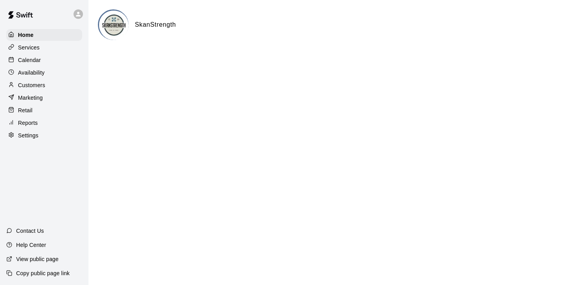
click at [28, 85] on p "Customers" at bounding box center [31, 85] width 27 height 8
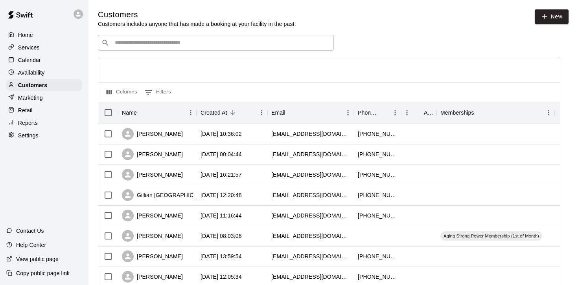
click at [180, 39] on div "​ ​" at bounding box center [216, 43] width 236 height 16
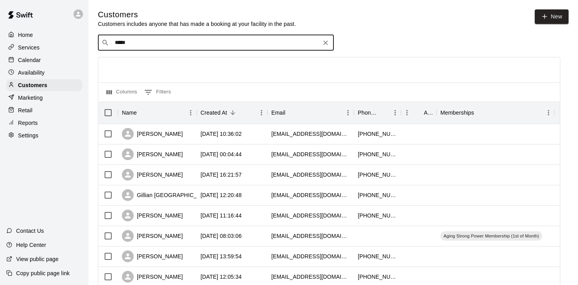
type input "******"
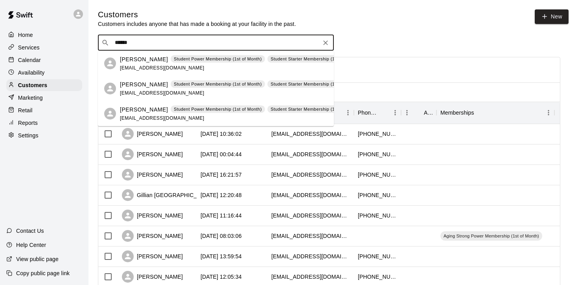
click at [146, 64] on div "[PERSON_NAME] Student Power Membership (1st of Month) Student Starter Membershi…" at bounding box center [245, 63] width 251 height 17
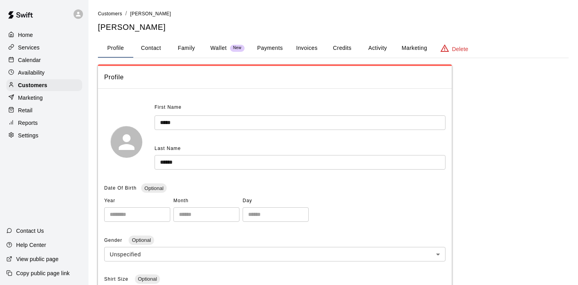
click at [274, 45] on button "Payments" at bounding box center [270, 48] width 38 height 19
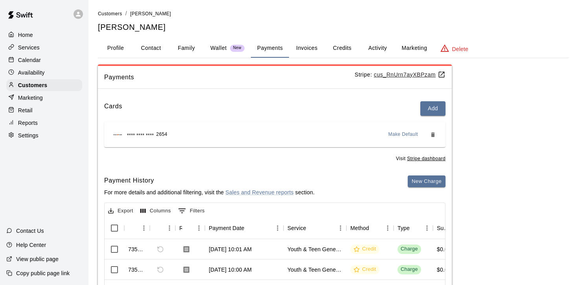
click at [375, 49] on button "Activity" at bounding box center [377, 48] width 35 height 19
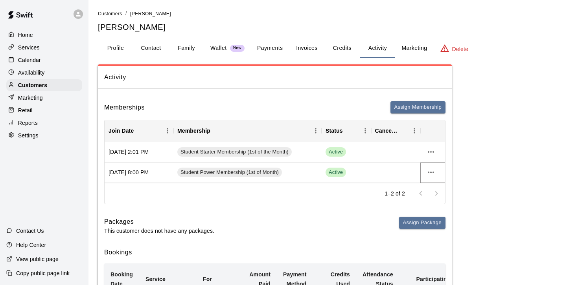
click at [433, 172] on icon "more actions" at bounding box center [431, 173] width 6 height 2
click at [439, 187] on li "View details" at bounding box center [446, 188] width 44 height 13
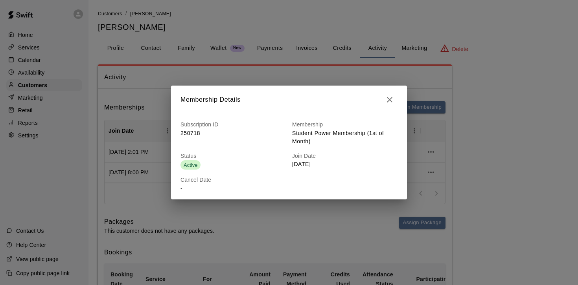
click at [389, 101] on icon "button" at bounding box center [389, 99] width 9 height 9
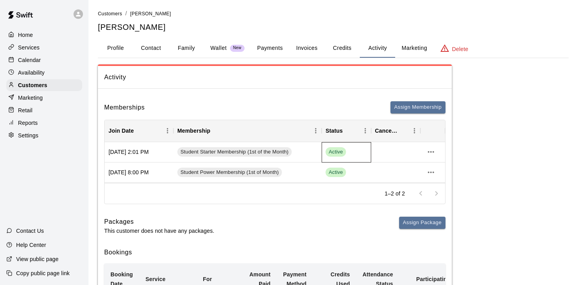
click at [350, 150] on div "Active" at bounding box center [347, 151] width 42 height 9
click at [266, 48] on button "Payments" at bounding box center [270, 48] width 38 height 19
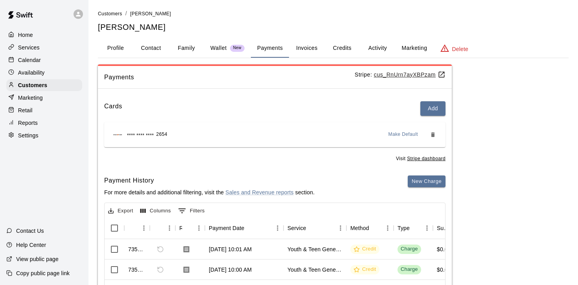
click at [389, 74] on u "cus_RnUrn7ayXBPzam" at bounding box center [410, 75] width 72 height 6
click at [382, 43] on button "Activity" at bounding box center [377, 48] width 35 height 19
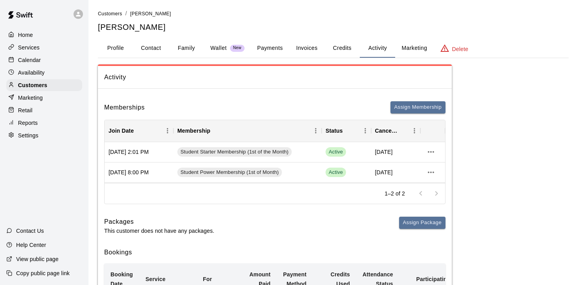
click at [26, 29] on div "Home" at bounding box center [44, 35] width 76 height 12
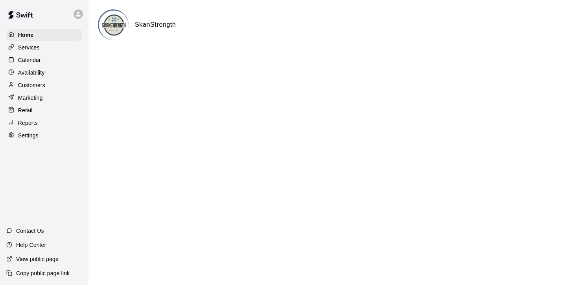
click at [29, 59] on p "Calendar" at bounding box center [29, 60] width 23 height 8
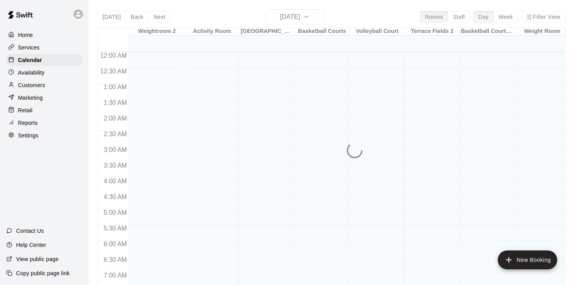
scroll to position [383, 0]
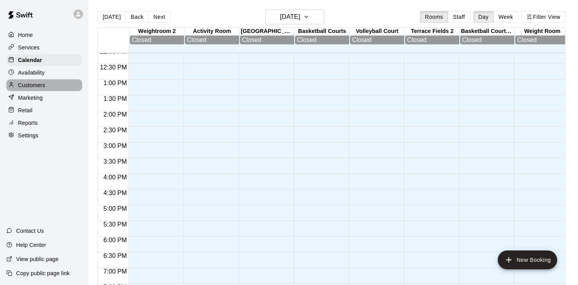
click at [32, 90] on div "Customers" at bounding box center [44, 85] width 76 height 12
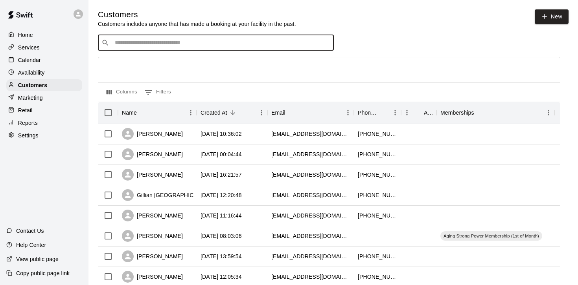
click at [250, 42] on input "Search customers by name or email" at bounding box center [221, 43] width 218 height 8
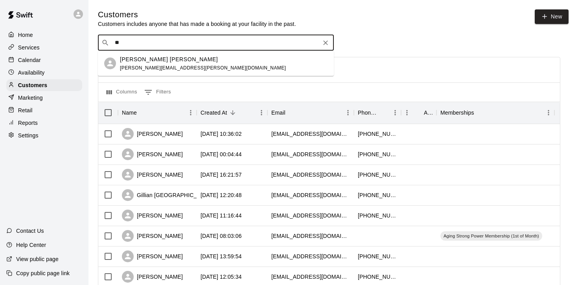
type input "*"
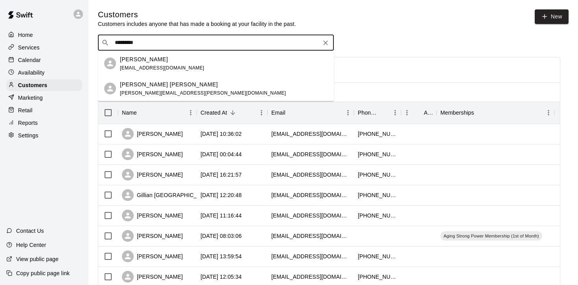
drag, startPoint x: 152, startPoint y: 44, endPoint x: 45, endPoint y: 44, distance: 106.9
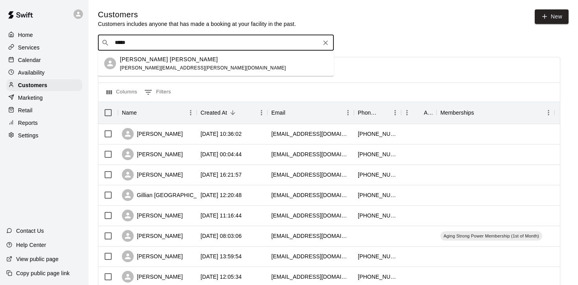
type input "******"
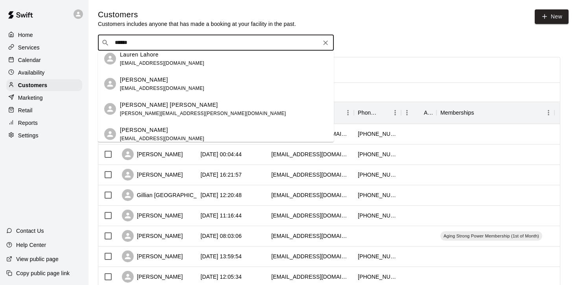
scroll to position [110, 0]
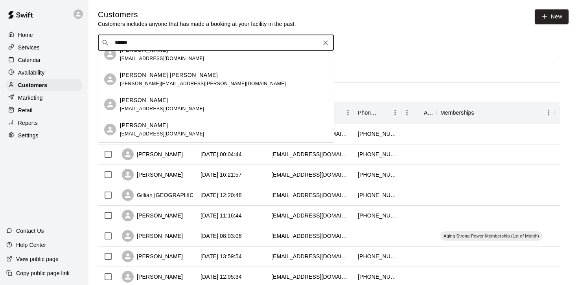
click at [186, 85] on div "[PERSON_NAME] [PERSON_NAME] [PERSON_NAME][EMAIL_ADDRESS][PERSON_NAME][DOMAIN_NA…" at bounding box center [224, 79] width 208 height 17
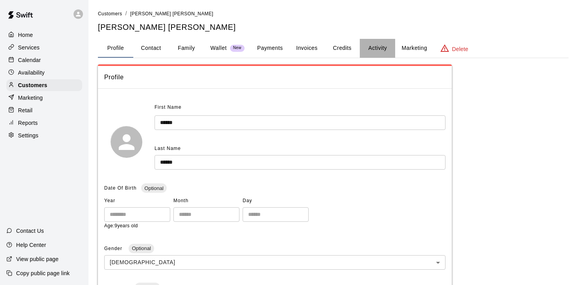
click at [386, 47] on button "Activity" at bounding box center [377, 48] width 35 height 19
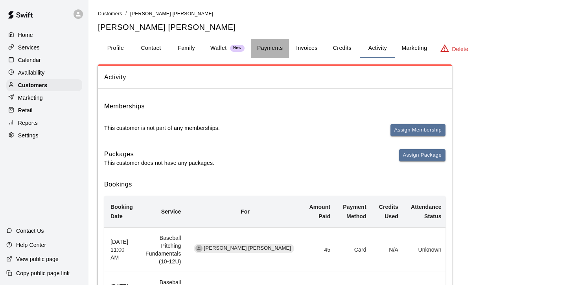
click at [254, 54] on button "Payments" at bounding box center [270, 48] width 38 height 19
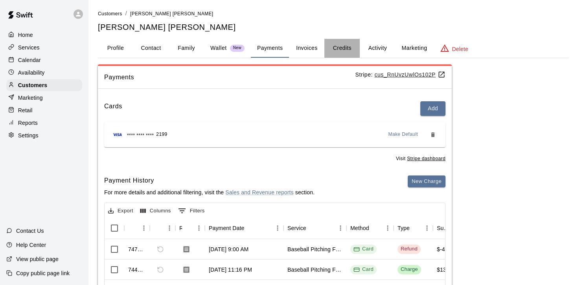
click at [339, 52] on button "Credits" at bounding box center [341, 48] width 35 height 19
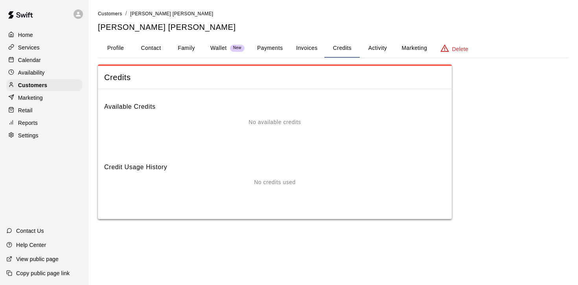
click at [380, 47] on button "Activity" at bounding box center [377, 48] width 35 height 19
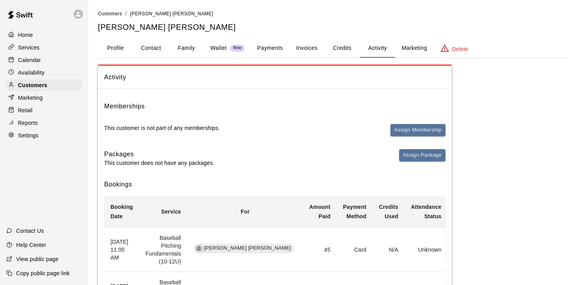
click at [272, 49] on button "Payments" at bounding box center [270, 48] width 38 height 19
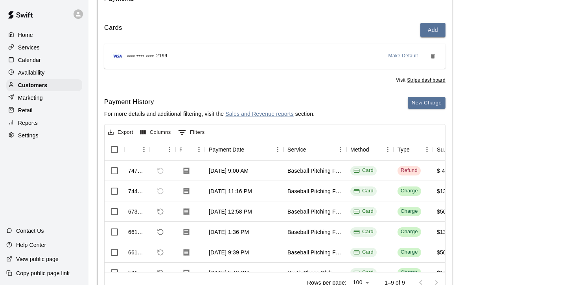
click at [27, 57] on p "Calendar" at bounding box center [29, 60] width 23 height 8
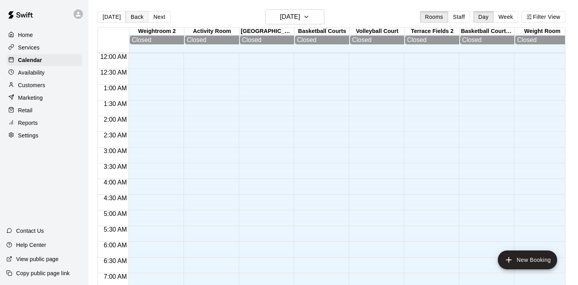
click at [131, 16] on button "Back" at bounding box center [136, 17] width 23 height 12
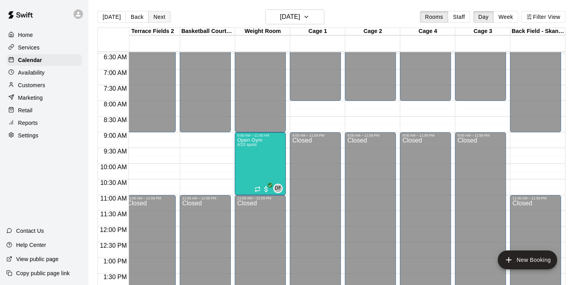
click at [151, 15] on button "Next" at bounding box center [159, 17] width 22 height 12
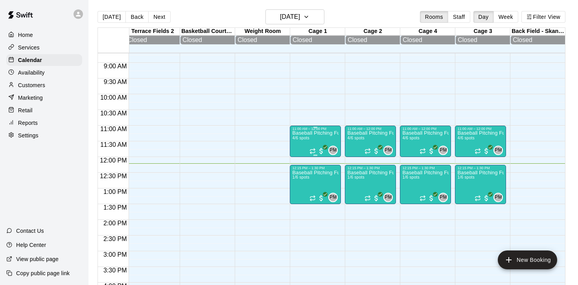
click at [313, 143] on div "Baseball Pitching Fundamentals (10-12U) 4/6 spots" at bounding box center [315, 273] width 46 height 285
click at [302, 159] on img "edit" at bounding box center [300, 158] width 9 height 9
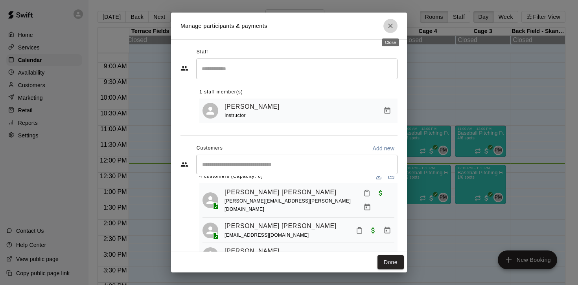
click at [388, 28] on icon "Close" at bounding box center [390, 26] width 5 height 5
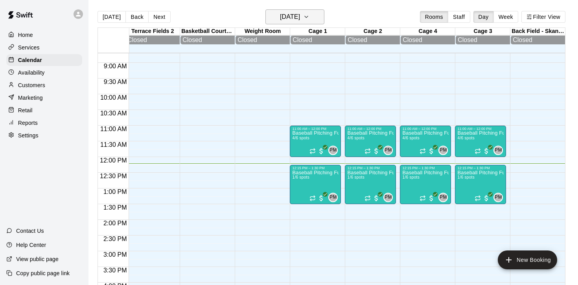
click at [320, 20] on button "[DATE]" at bounding box center [294, 16] width 59 height 15
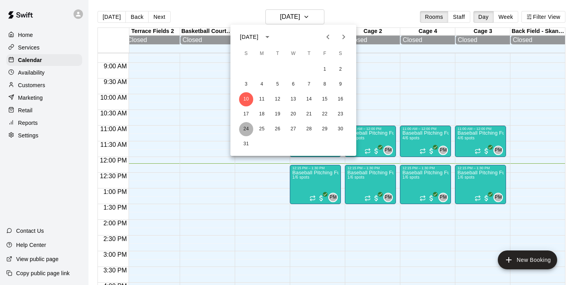
click at [246, 123] on button "24" at bounding box center [246, 129] width 14 height 14
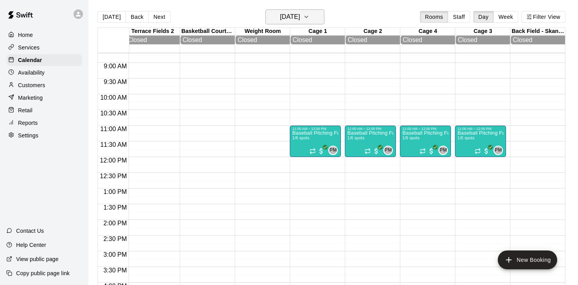
click at [309, 15] on icon "button" at bounding box center [306, 16] width 6 height 9
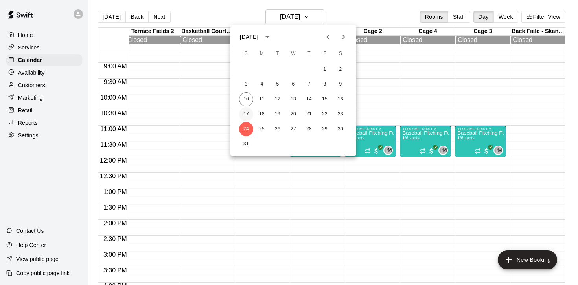
click at [243, 114] on button "17" at bounding box center [246, 114] width 14 height 14
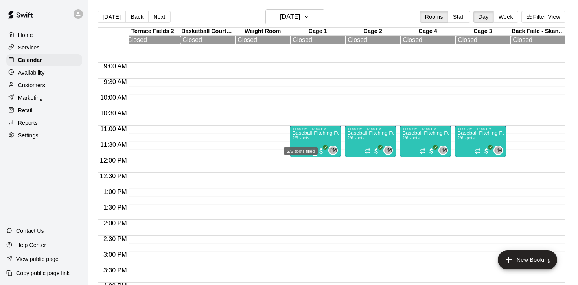
click at [309, 140] on span "2/6 spots" at bounding box center [300, 138] width 17 height 4
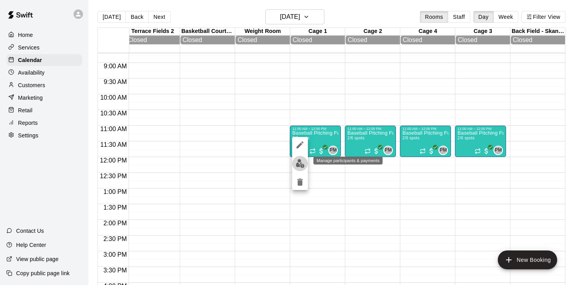
click at [300, 165] on img "edit" at bounding box center [300, 163] width 9 height 9
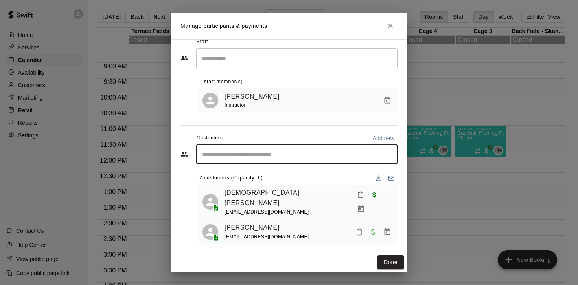
click at [283, 156] on input "Start typing to search customers..." at bounding box center [297, 155] width 194 height 8
type input "******"
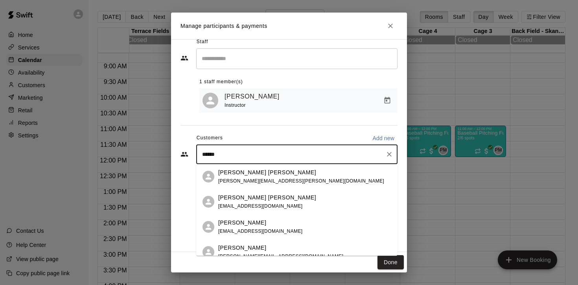
click at [268, 179] on span "[PERSON_NAME][EMAIL_ADDRESS][PERSON_NAME][DOMAIN_NAME]" at bounding box center [301, 181] width 166 height 6
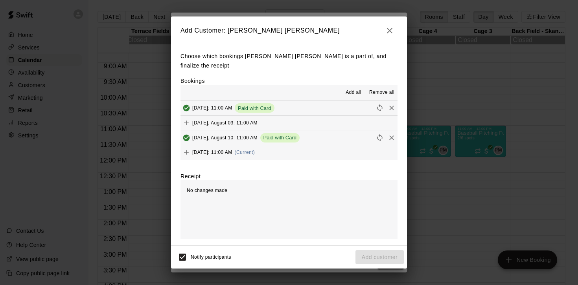
click at [308, 148] on button "[DATE]: 11:00 AM (Current)" at bounding box center [288, 152] width 217 height 15
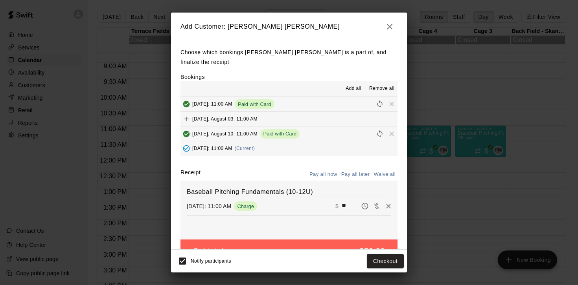
click at [392, 24] on icon "button" at bounding box center [389, 26] width 9 height 9
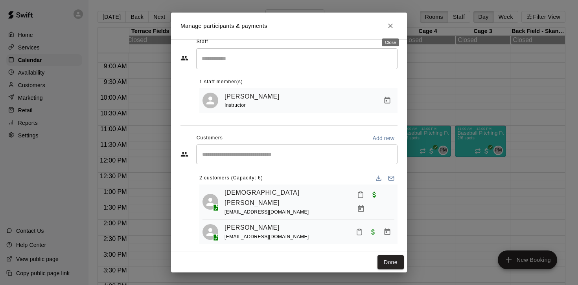
click at [390, 27] on icon "Close" at bounding box center [390, 26] width 8 height 8
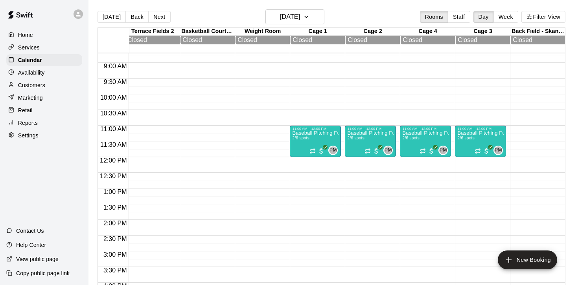
click at [29, 83] on p "Customers" at bounding box center [31, 85] width 27 height 8
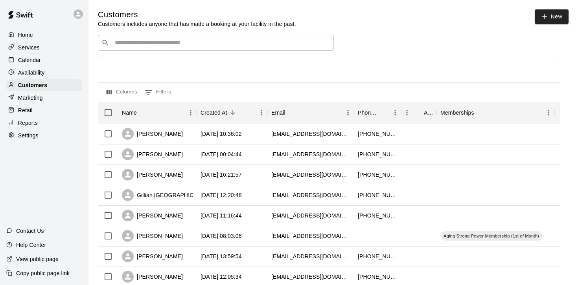
click at [170, 43] on input "Search customers by name or email" at bounding box center [221, 43] width 218 height 8
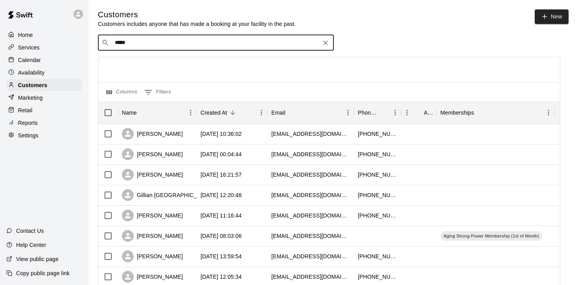
type input "******"
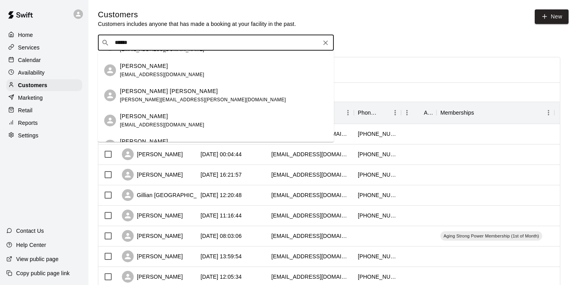
scroll to position [101, 0]
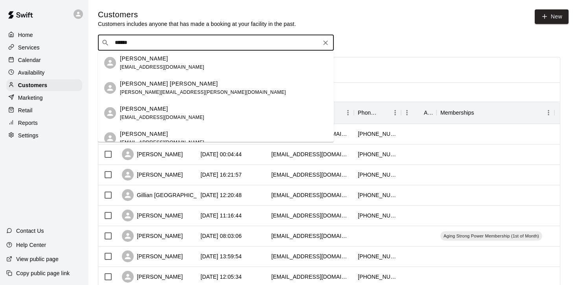
click at [184, 88] on div "[PERSON_NAME] [PERSON_NAME] [PERSON_NAME][EMAIL_ADDRESS][PERSON_NAME][DOMAIN_NA…" at bounding box center [203, 88] width 166 height 17
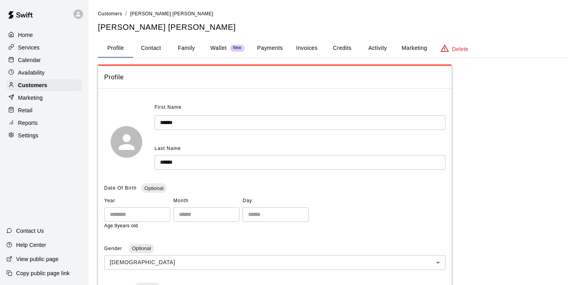
click at [377, 50] on button "Activity" at bounding box center [377, 48] width 35 height 19
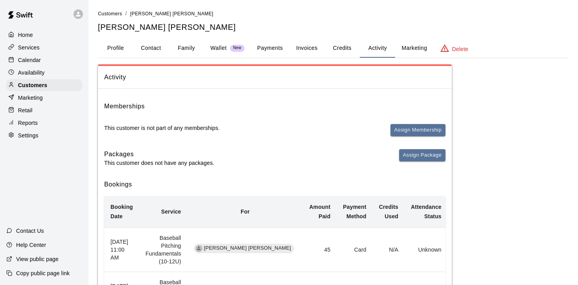
click at [270, 46] on button "Payments" at bounding box center [270, 48] width 38 height 19
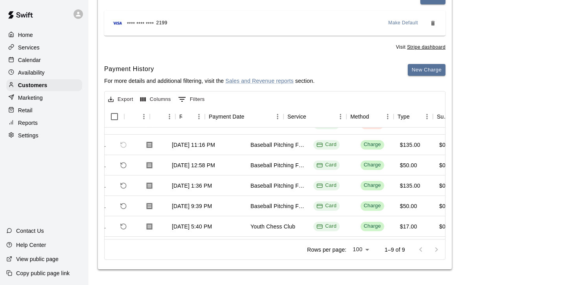
scroll to position [13, 0]
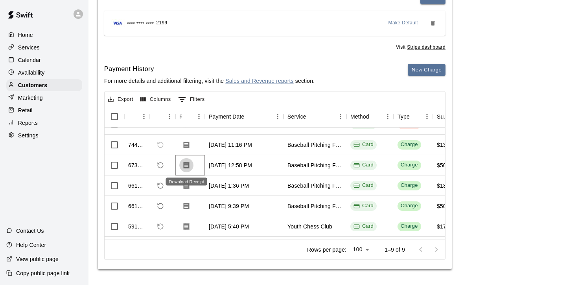
click at [186, 164] on icon "Download Receipt" at bounding box center [187, 165] width 6 height 7
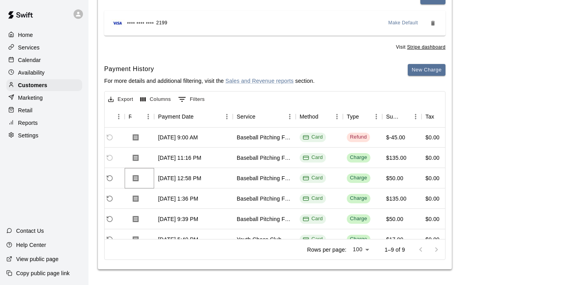
scroll to position [0, 51]
click at [138, 136] on icon "Download Receipt" at bounding box center [136, 137] width 6 height 7
